Goal: Information Seeking & Learning: Learn about a topic

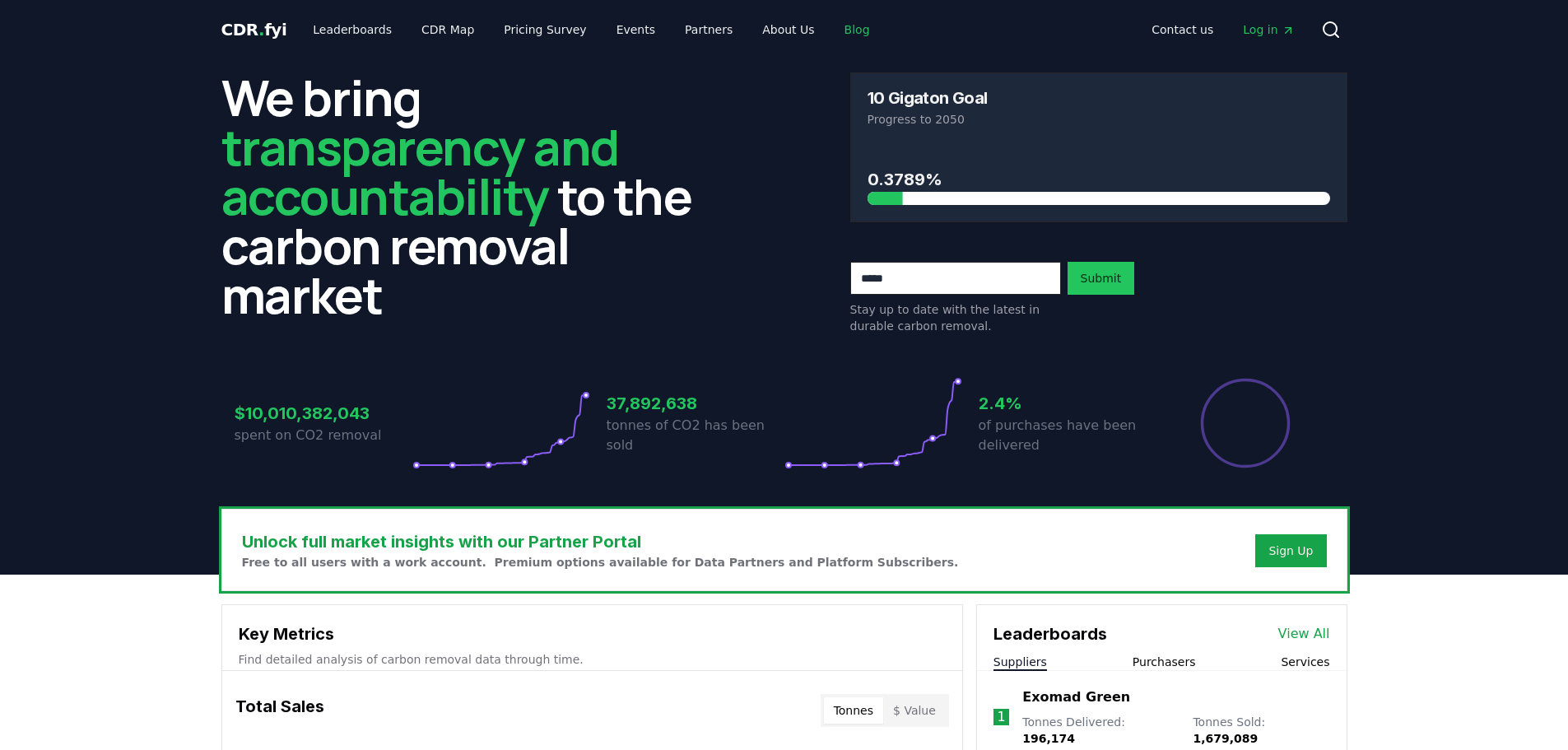
click at [835, 25] on link "Blog" at bounding box center [857, 30] width 52 height 30
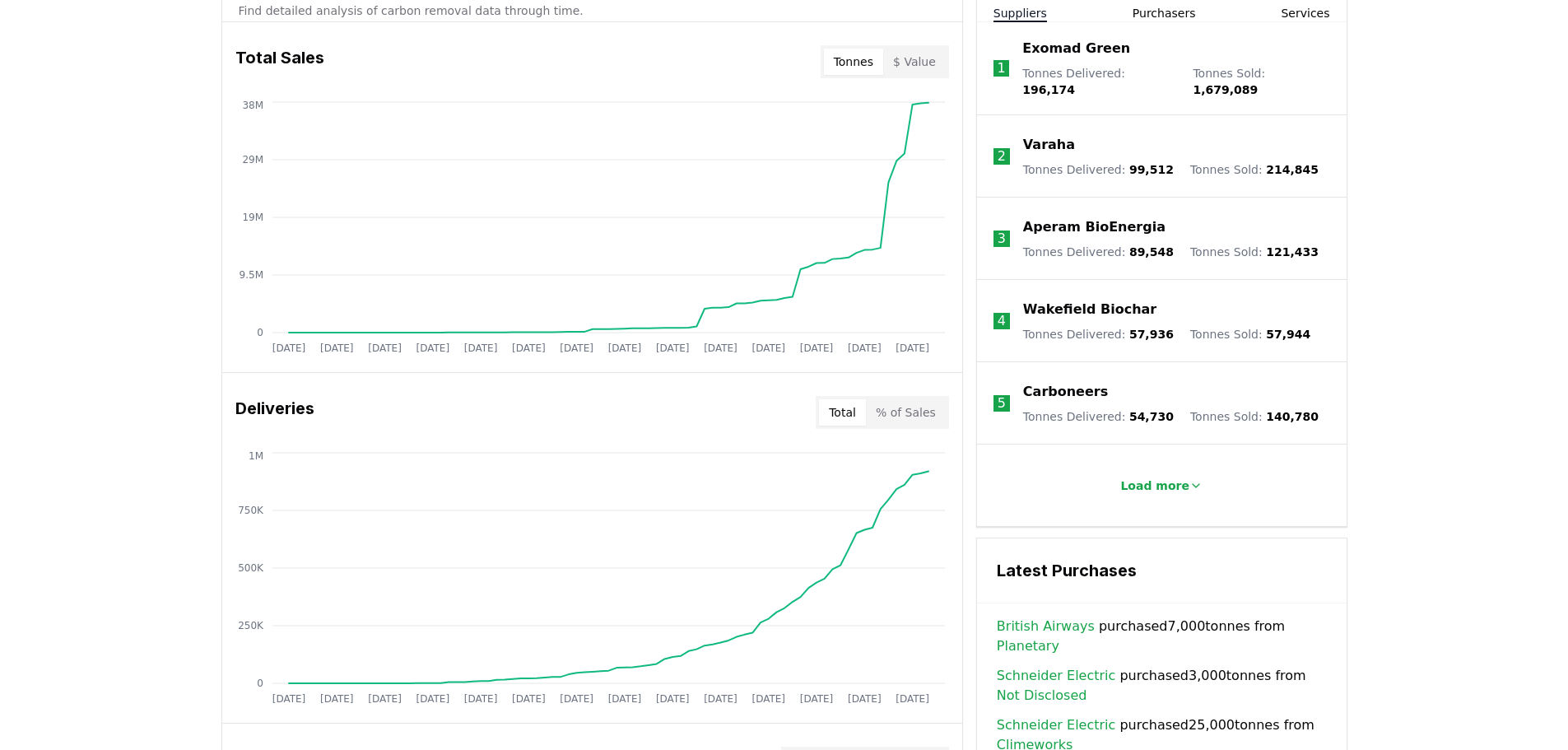
scroll to position [473, 0]
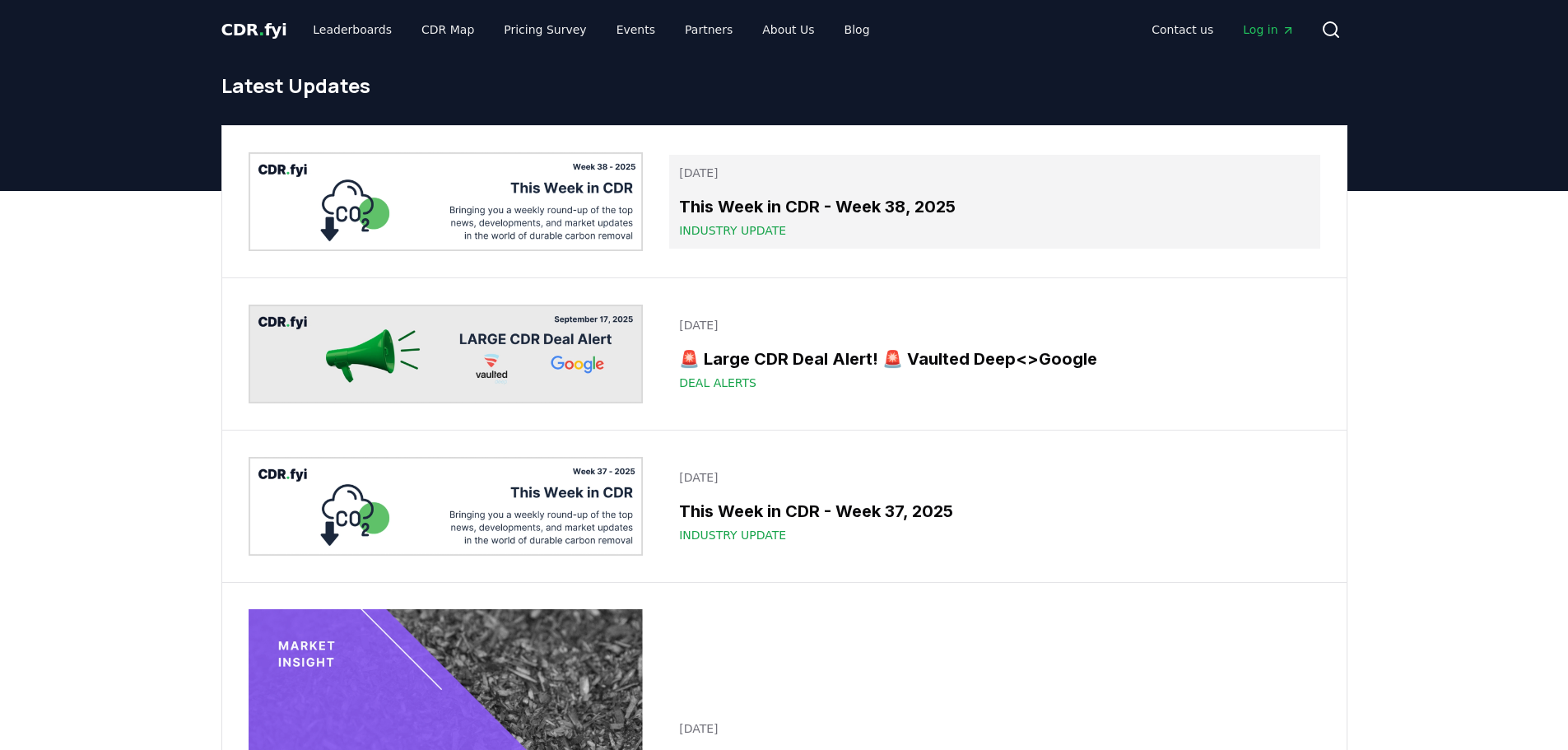
click at [835, 200] on h3 "This Week in CDR - Week 38, 2025" at bounding box center [994, 207] width 630 height 25
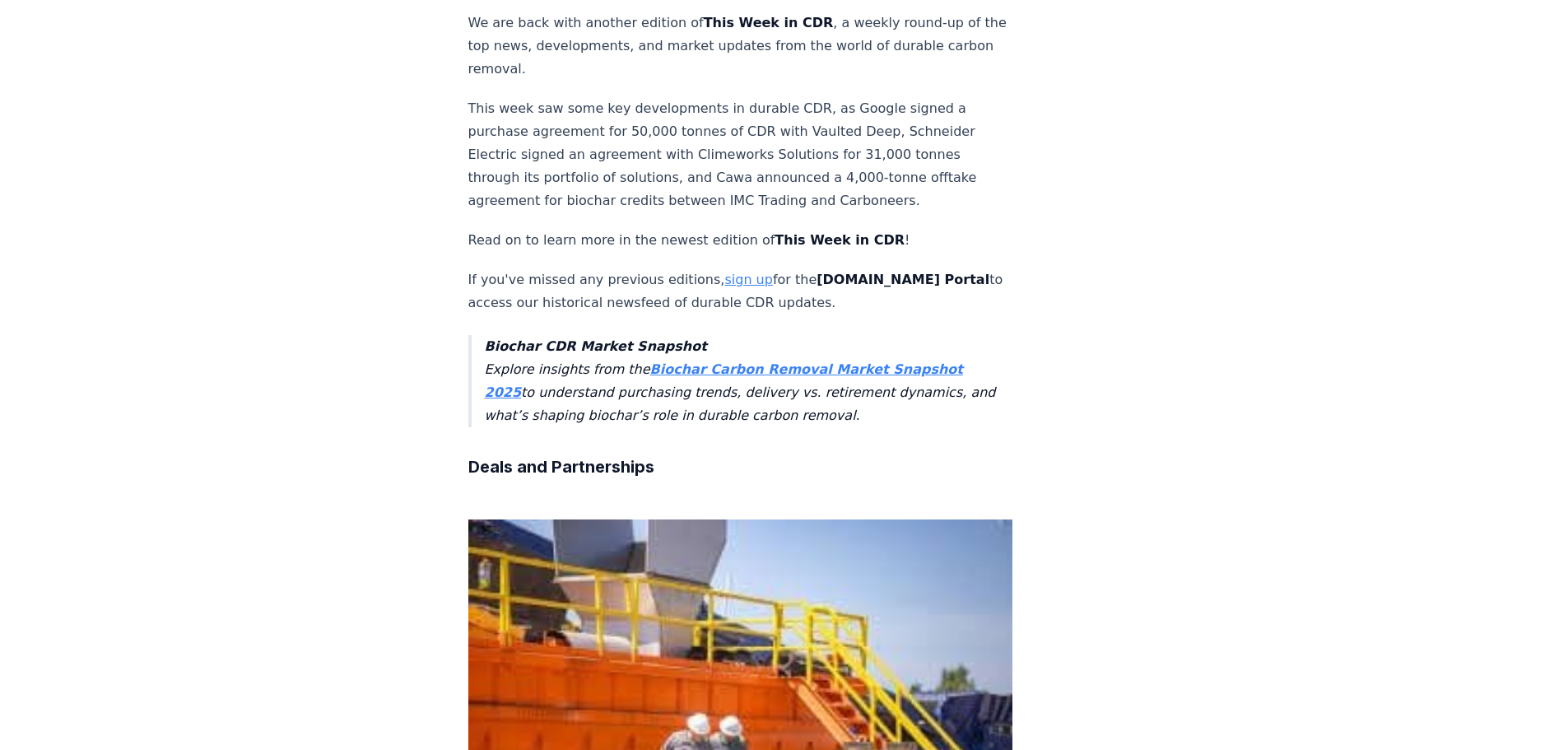
scroll to position [906, 0]
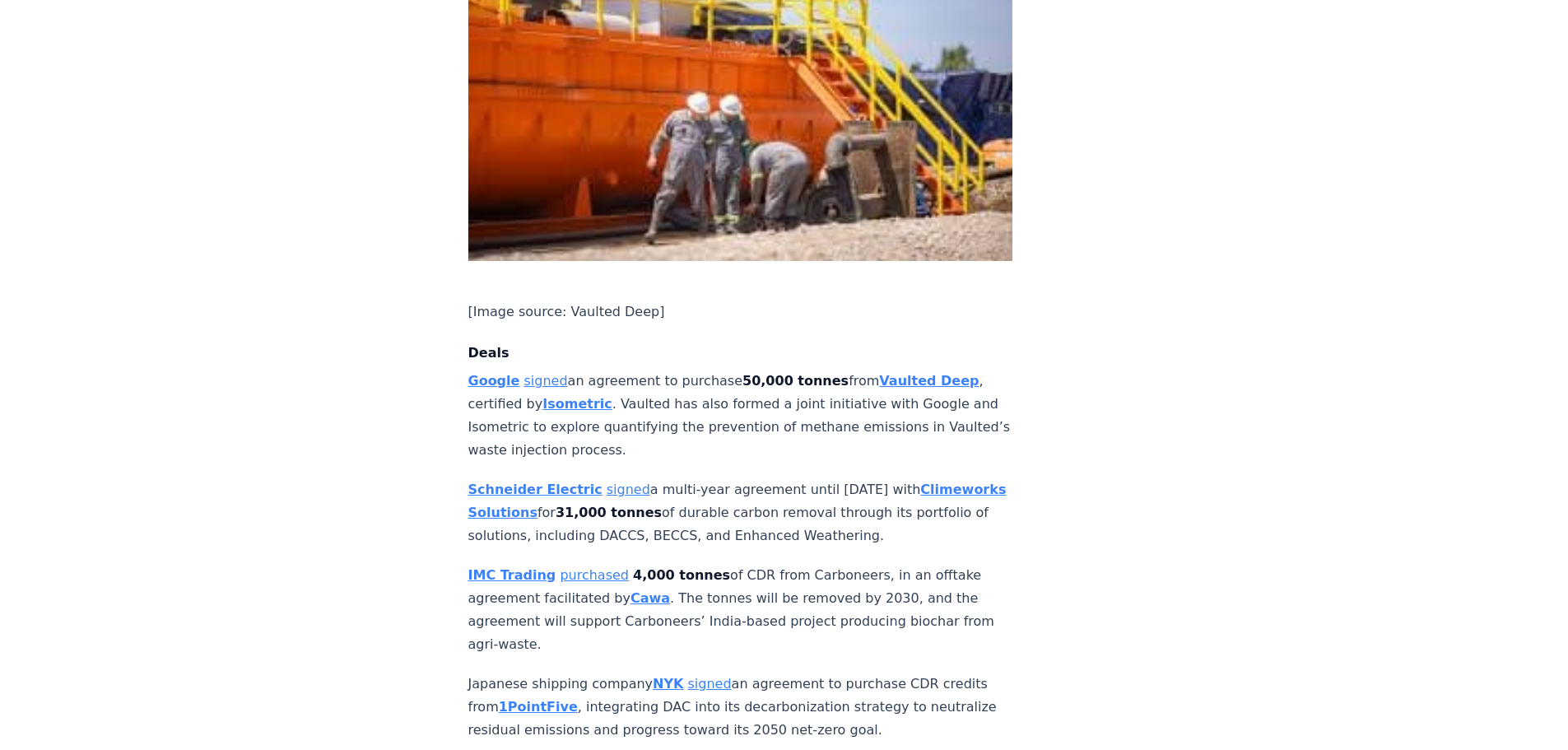
scroll to position [988, 0]
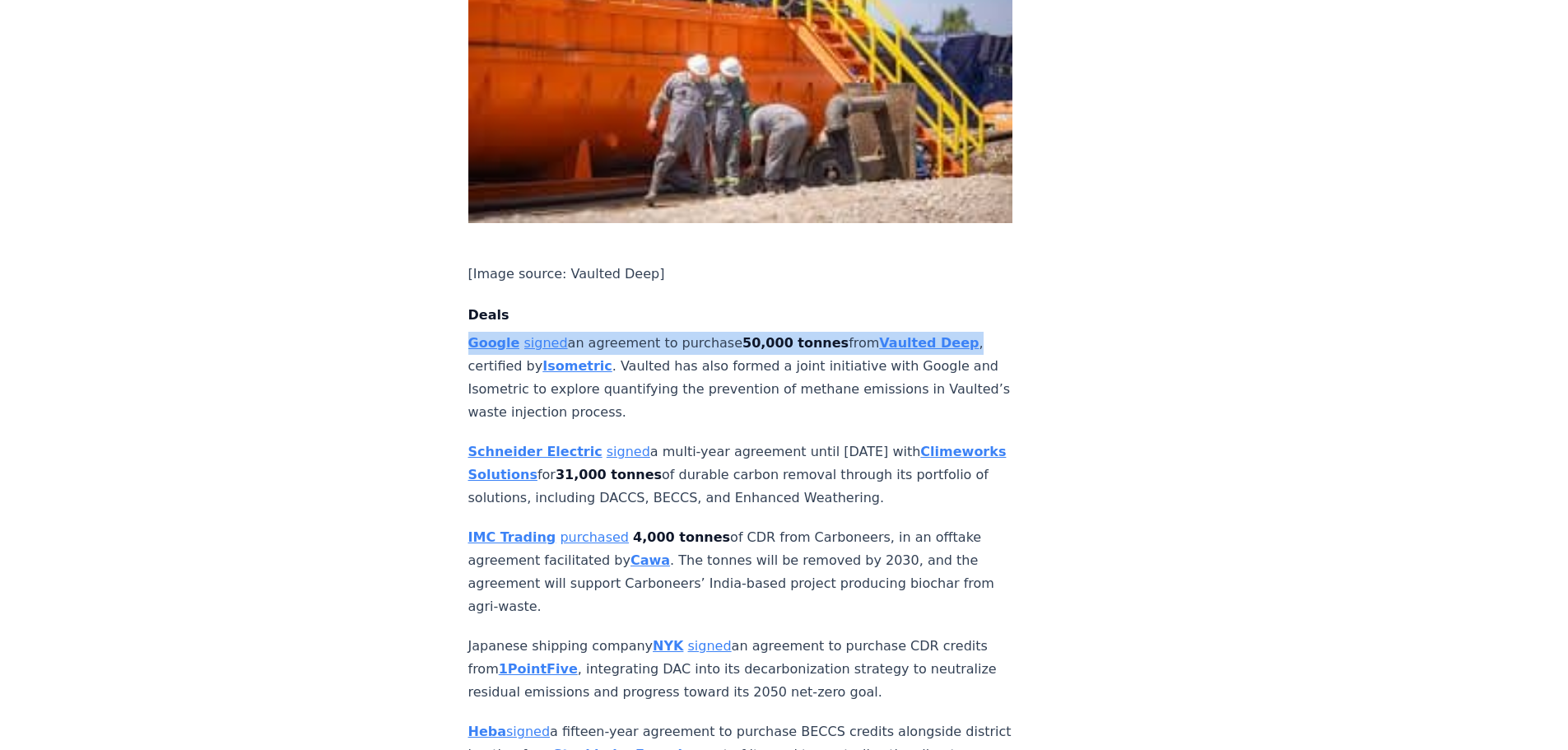
drag, startPoint x: 480, startPoint y: 274, endPoint x: 954, endPoint y: 271, distance: 474.0
copy p "Google signed an agreement to purchase 50,000 tonnes from Vaulted Deep ,"
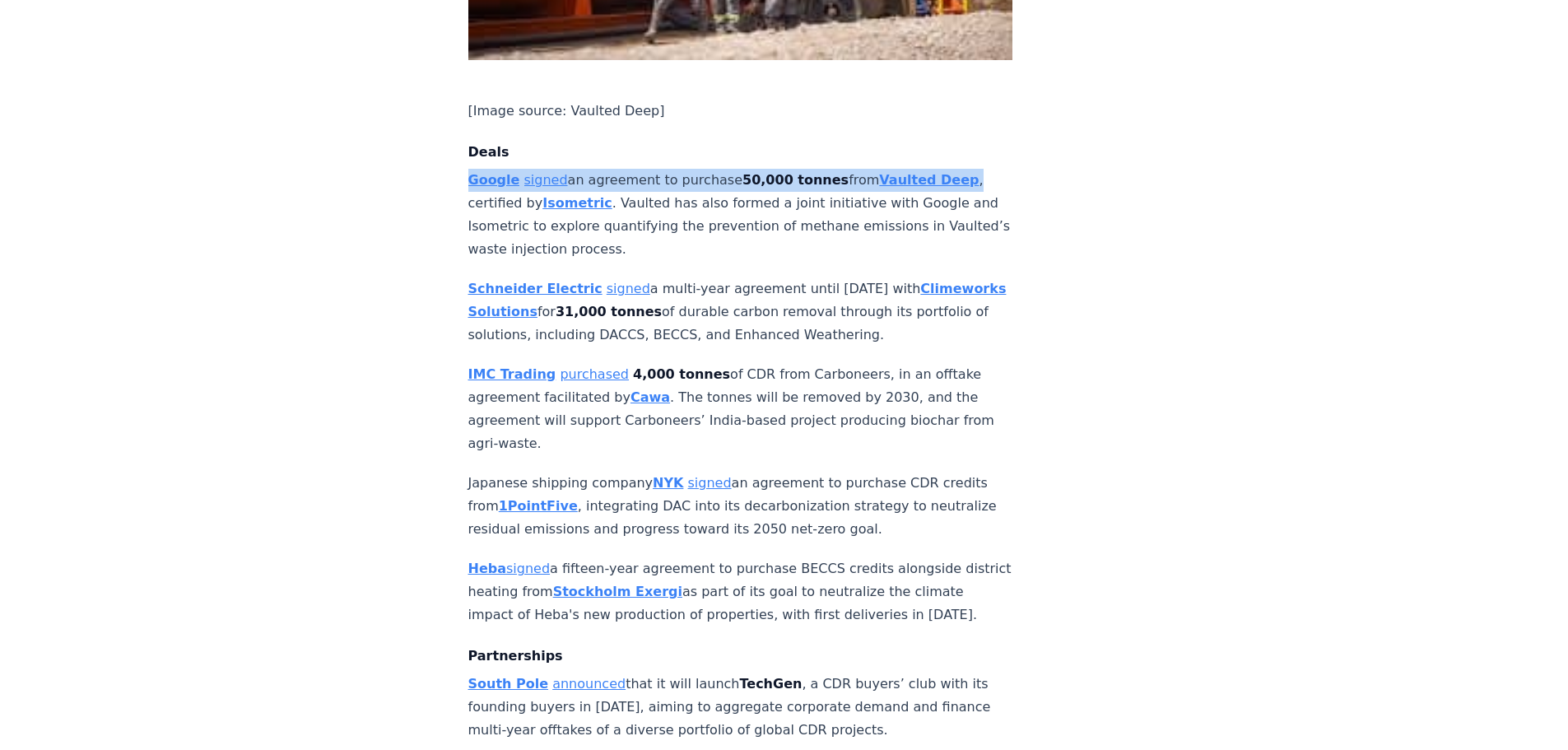
scroll to position [1153, 0]
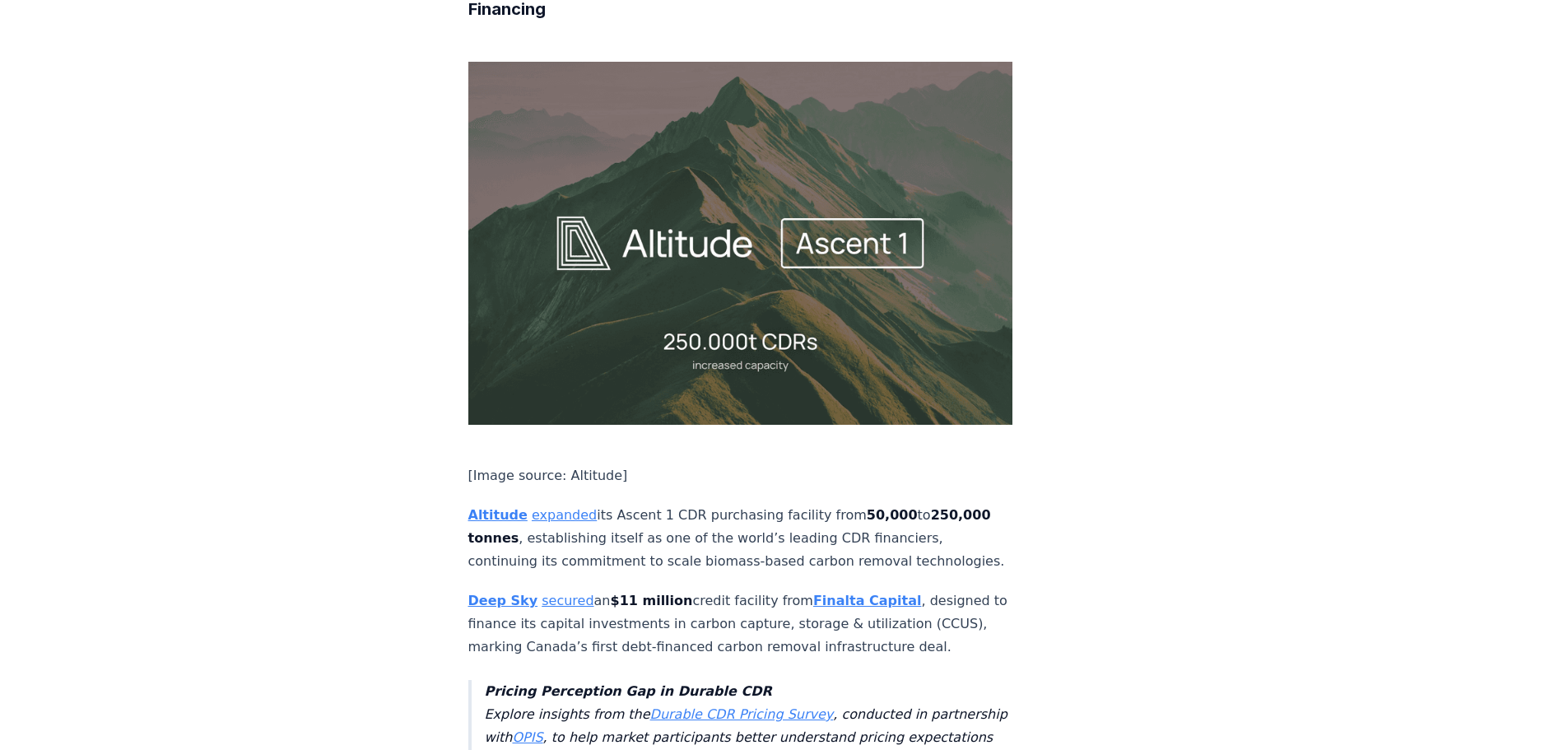
scroll to position [3211, 0]
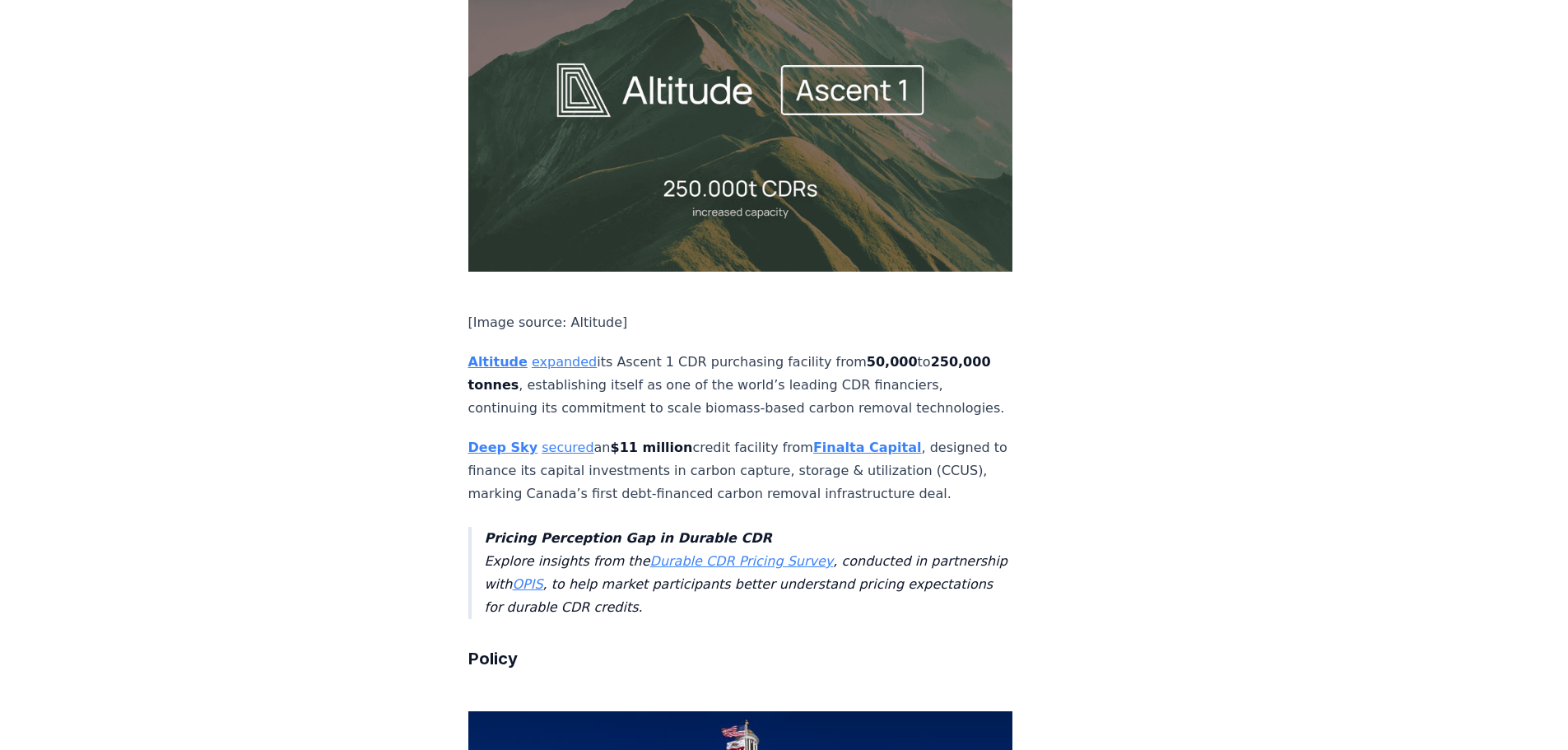
click at [542, 440] on link "secured" at bounding box center [567, 447] width 52 height 16
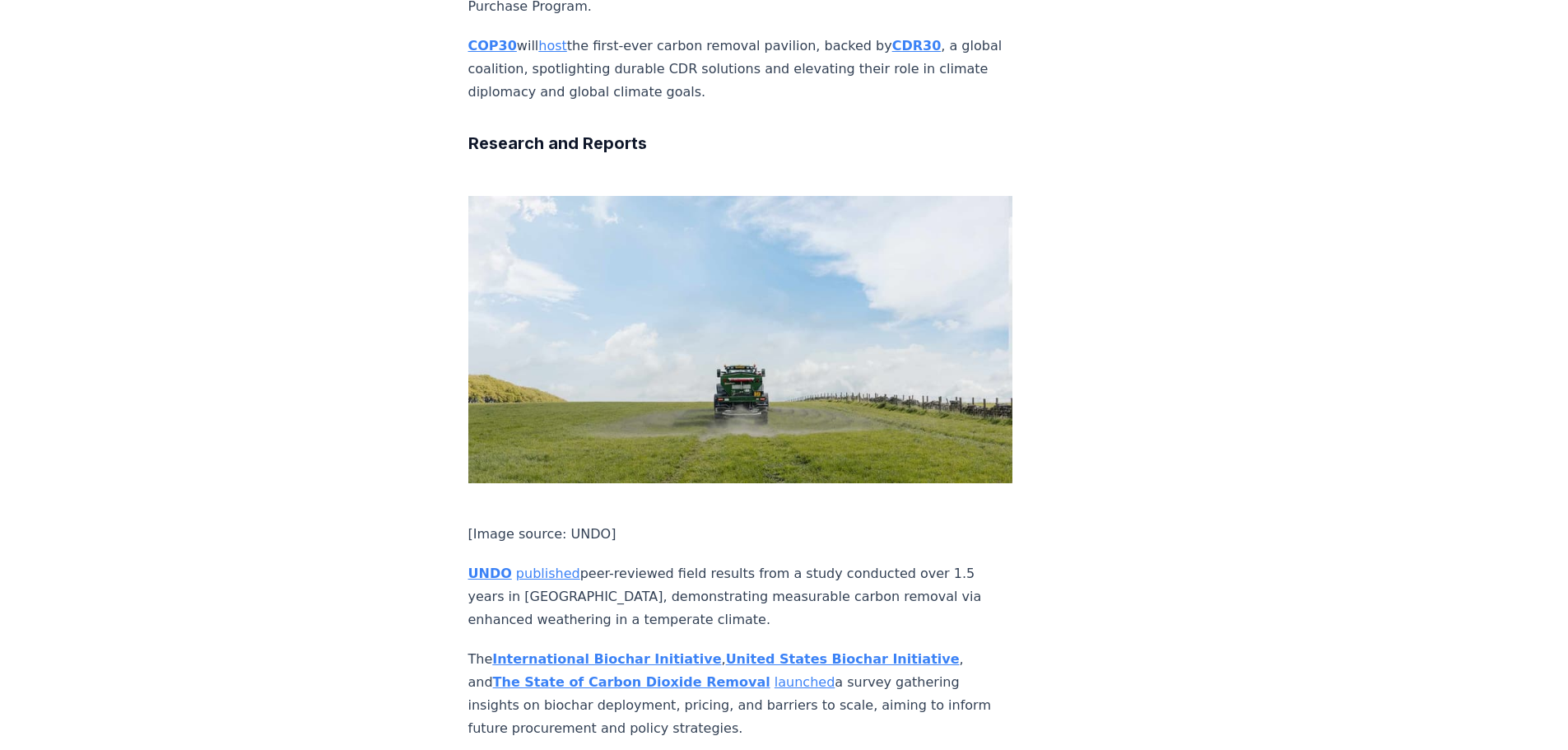
scroll to position [4446, 0]
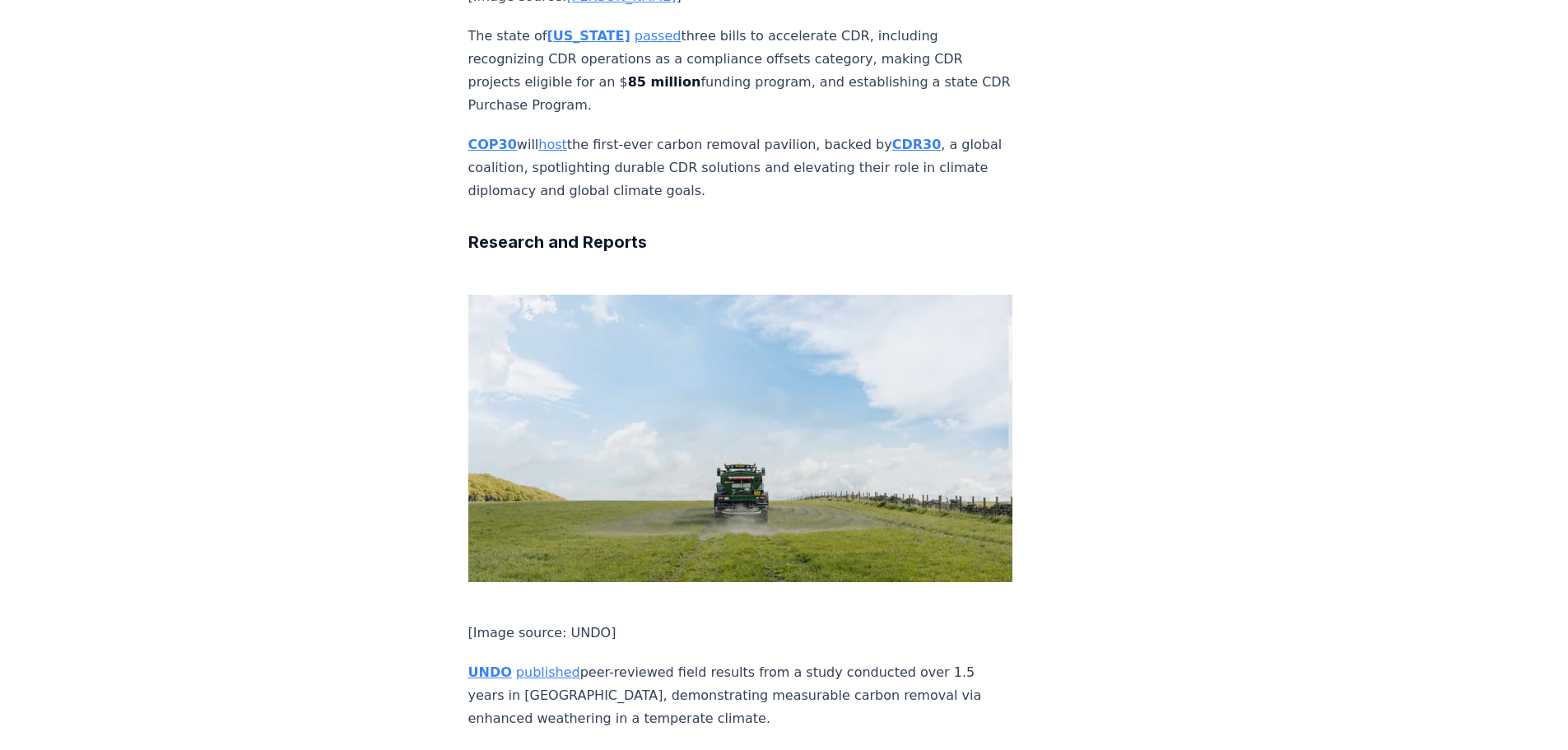
scroll to position [4116, 0]
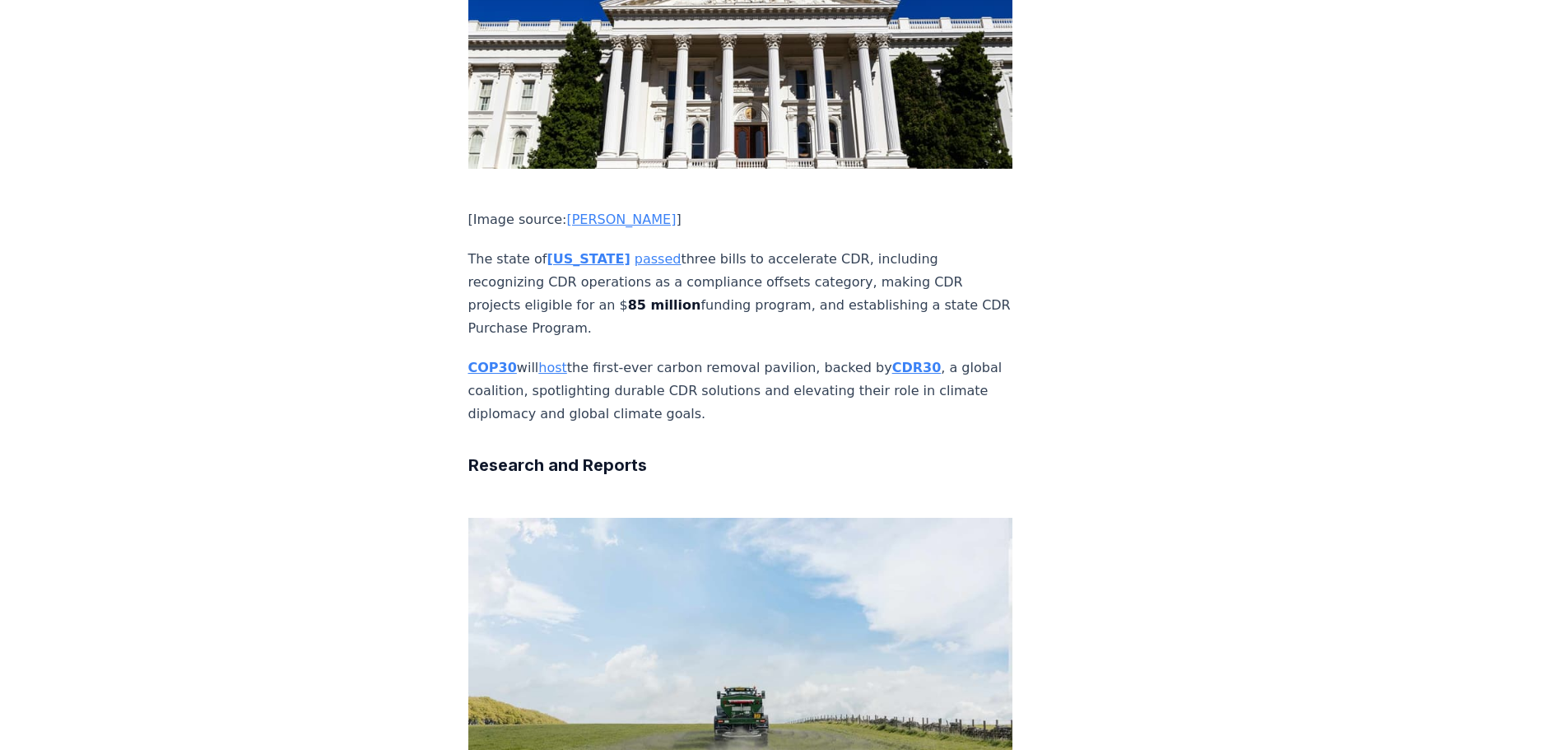
click at [564, 267] on strong "[US_STATE]" at bounding box center [588, 258] width 83 height 16
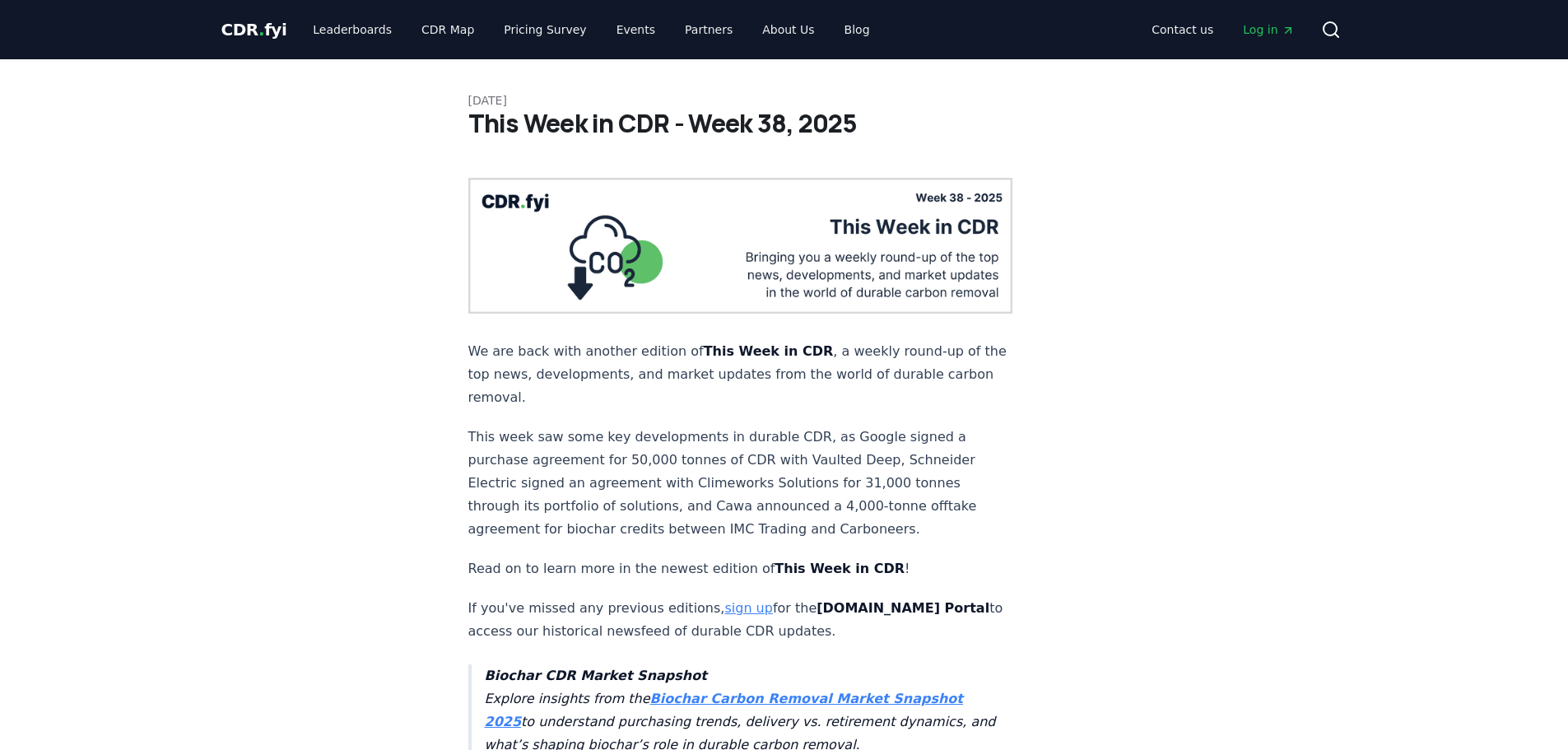
scroll to position [4116, 0]
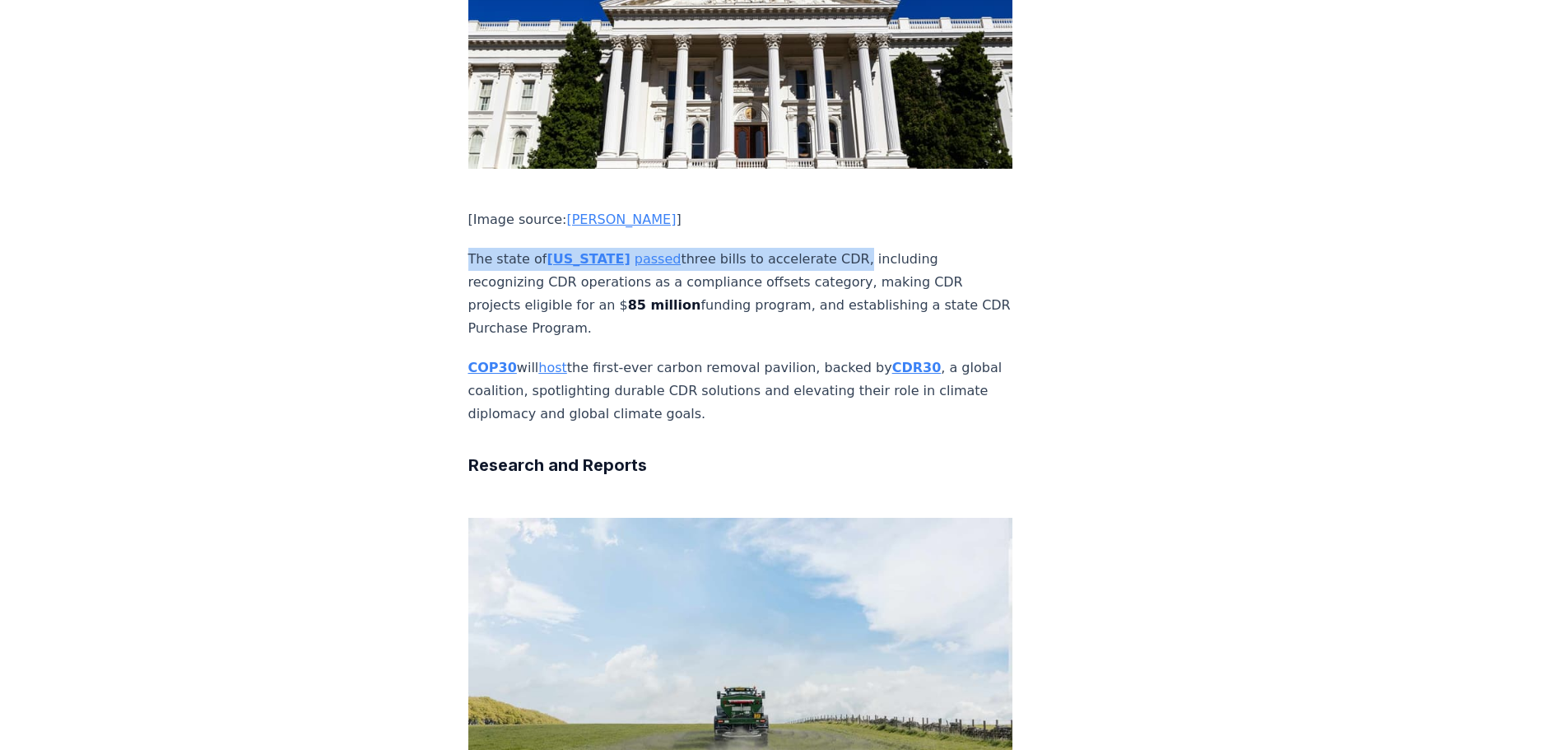
drag, startPoint x: 459, startPoint y: 316, endPoint x: 823, endPoint y: 319, distance: 364.0
copy p "The state of [US_STATE] passed three bills to accelerate CDR"
